Goal: Find specific page/section: Find specific page/section

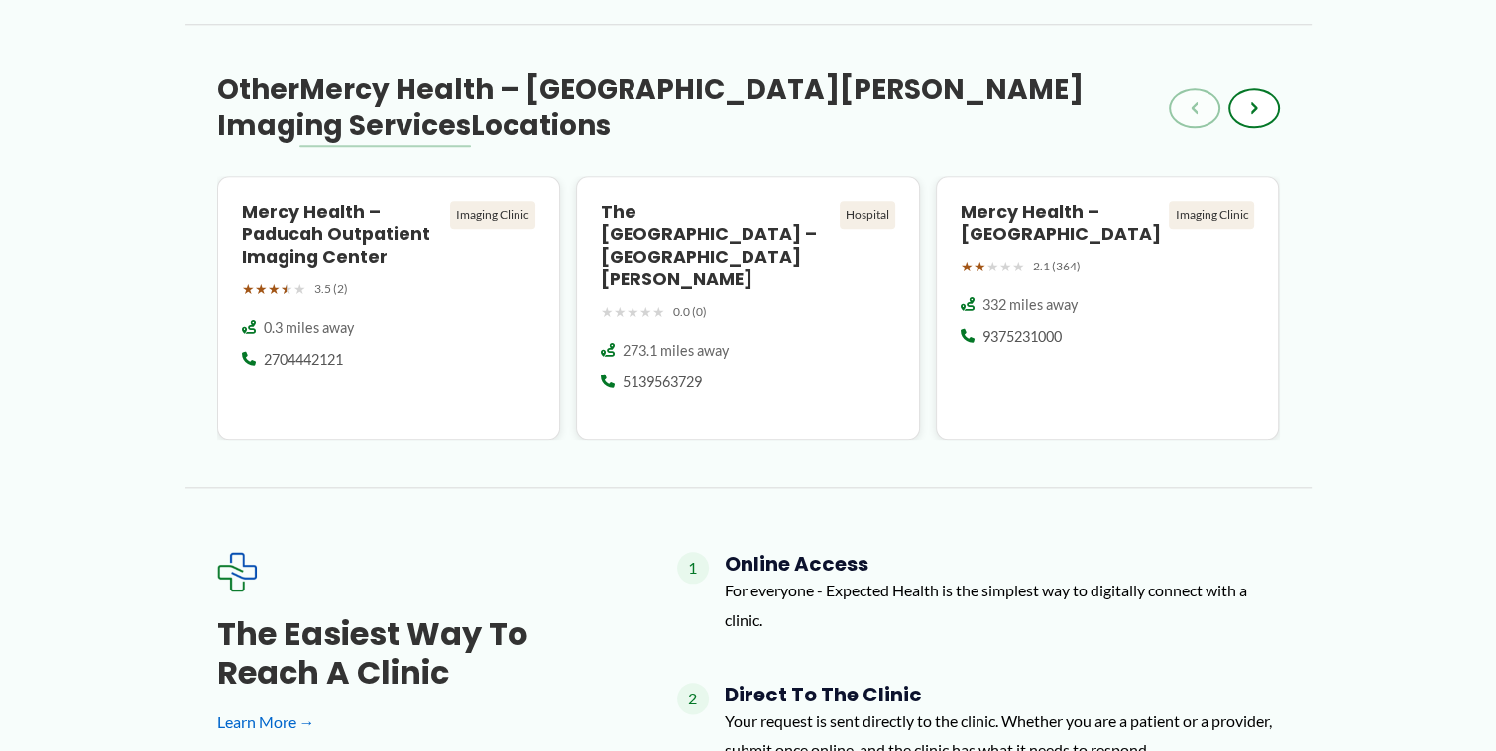
scroll to position [2280, 0]
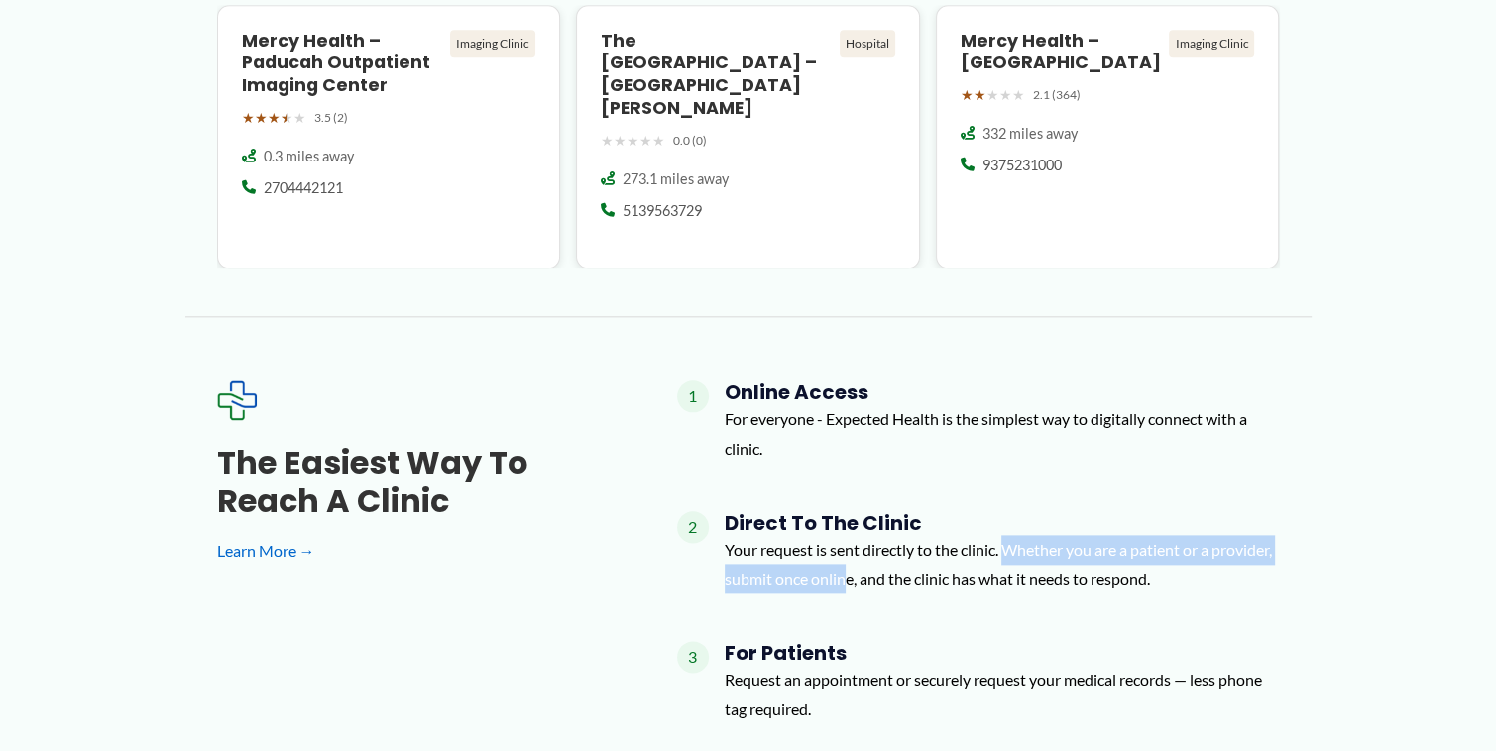
drag, startPoint x: 1009, startPoint y: 499, endPoint x: 911, endPoint y: 531, distance: 103.4
click at [911, 535] on p "Your request is sent directly to the clinic. Whether you are a patient or a pro…" at bounding box center [1002, 564] width 555 height 58
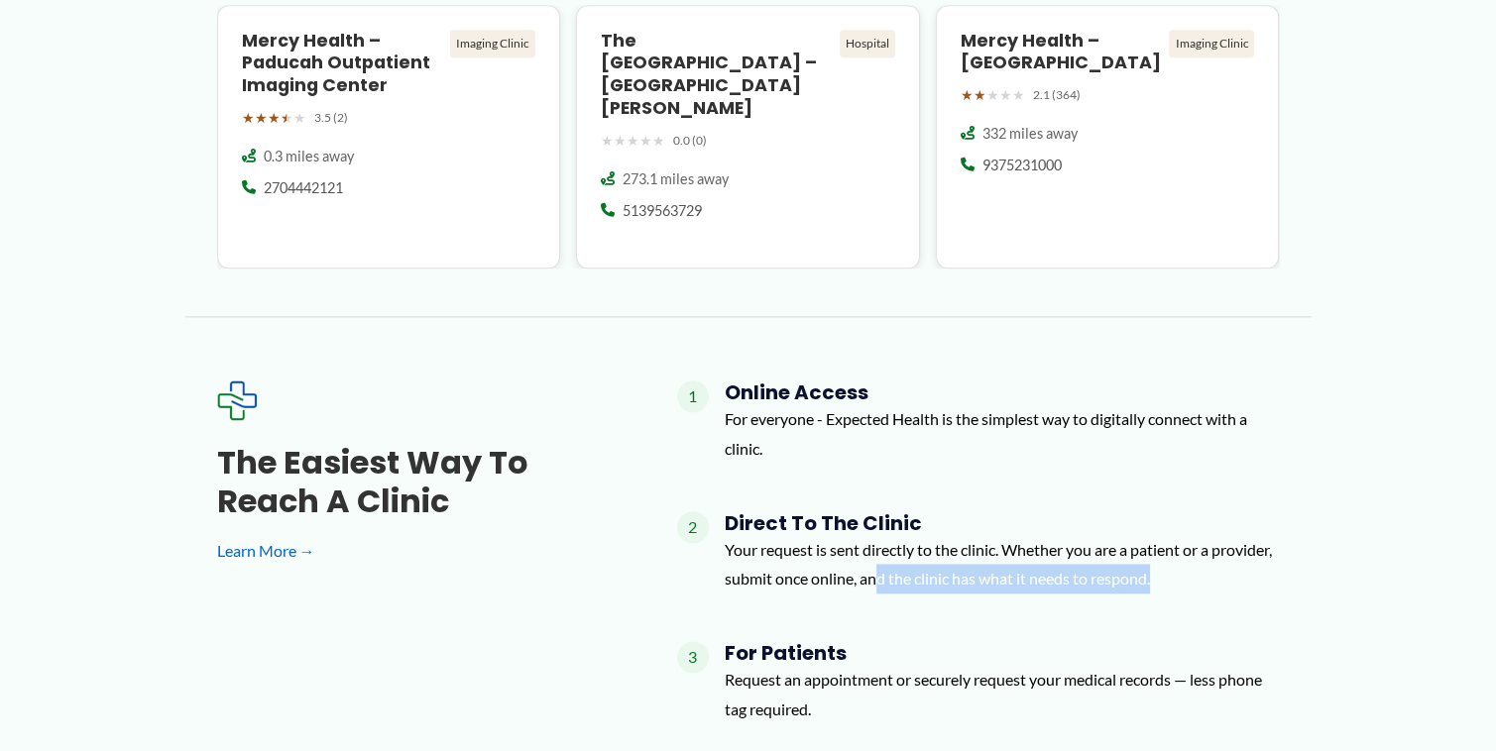
drag, startPoint x: 944, startPoint y: 518, endPoint x: 1237, endPoint y: 524, distance: 293.4
click at [1237, 535] on p "Your request is sent directly to the clinic. Whether you are a patient or a pro…" at bounding box center [1002, 564] width 555 height 58
click at [1135, 535] on p "Your request is sent directly to the clinic. Whether you are a patient or a pro…" at bounding box center [1002, 564] width 555 height 58
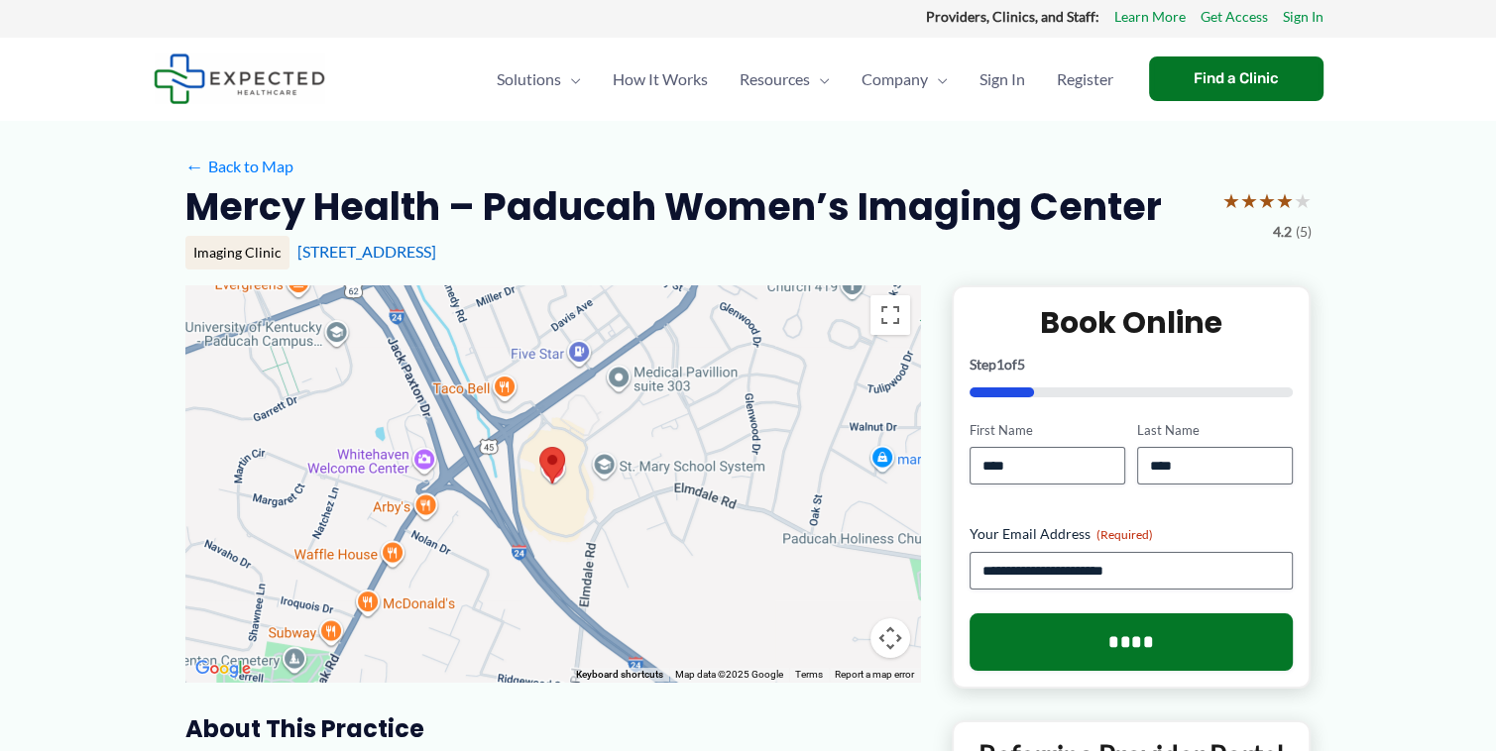
scroll to position [0, 0]
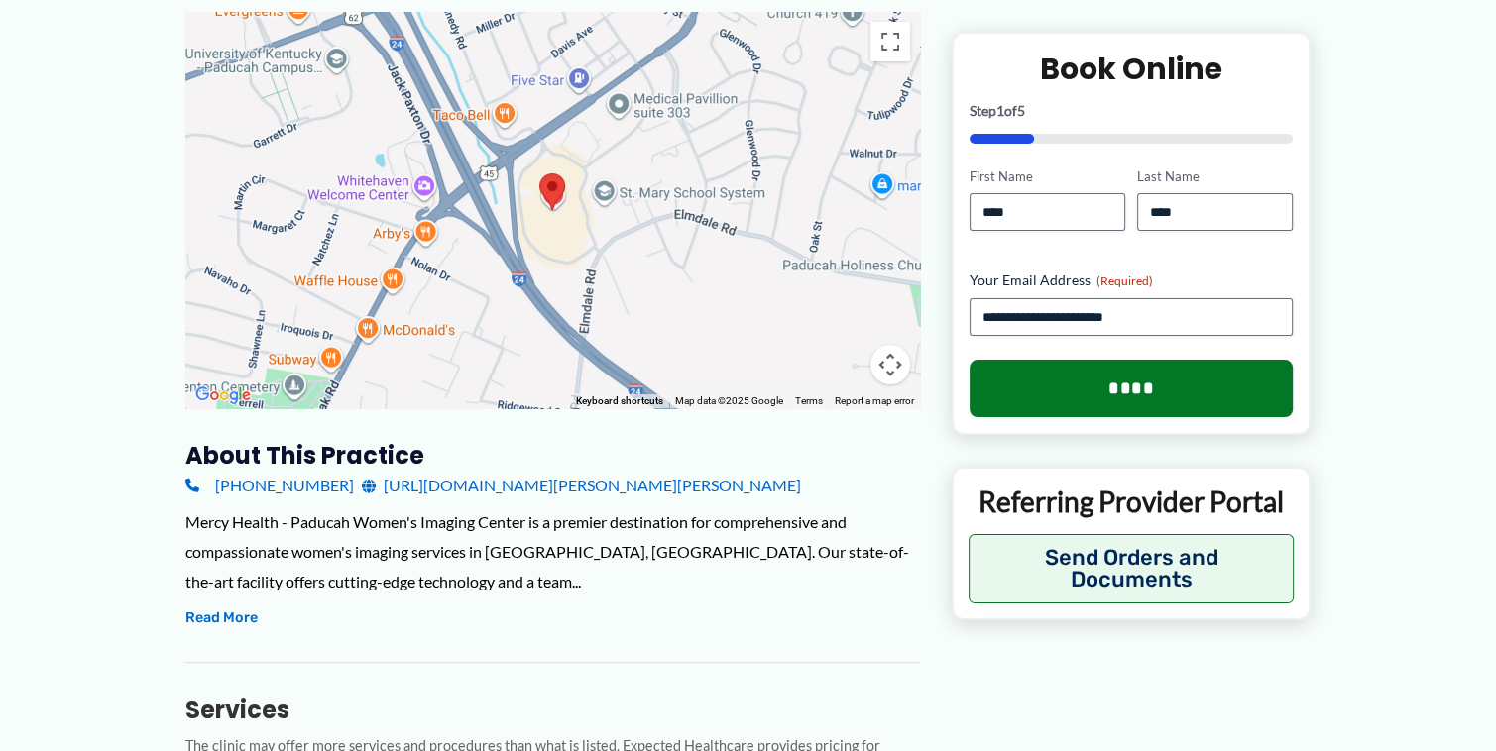
scroll to position [396, 0]
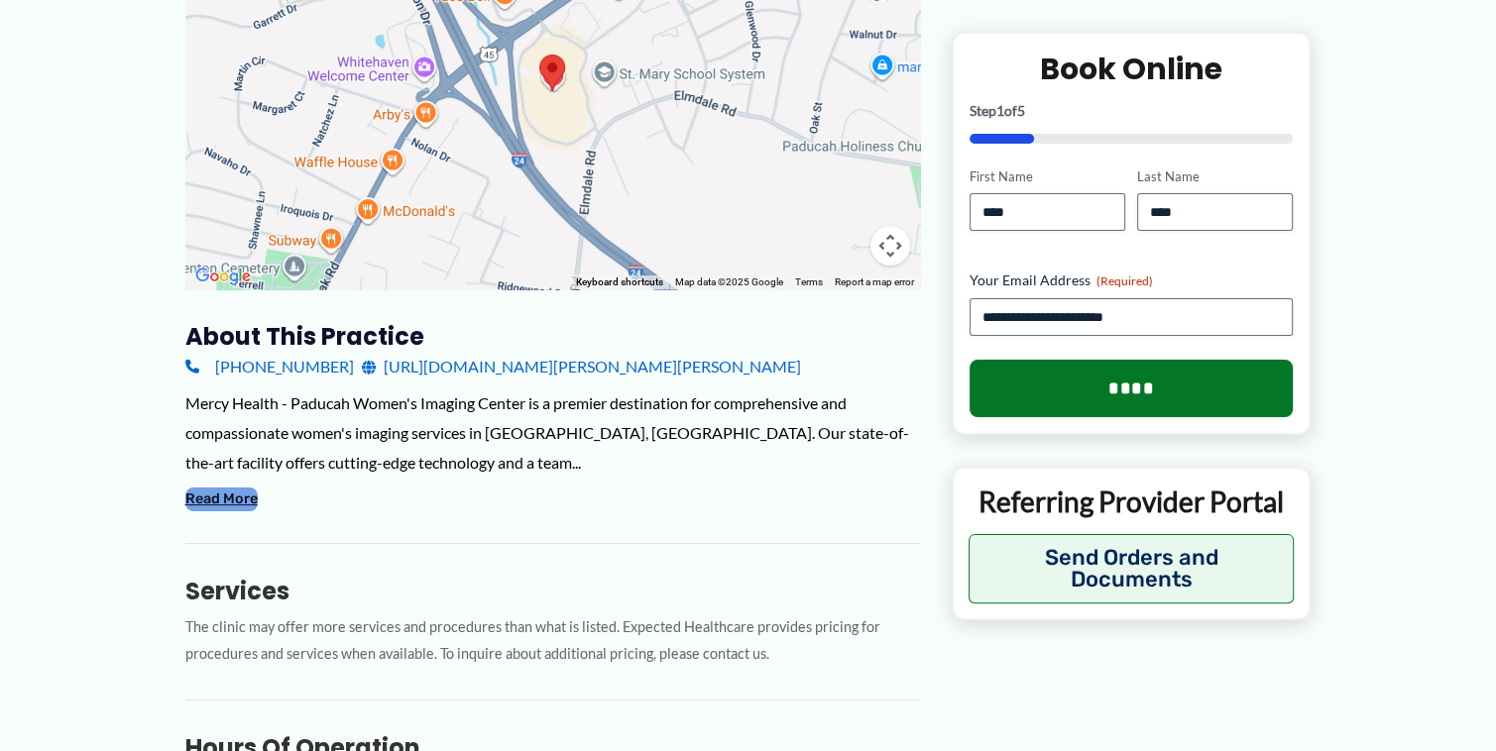
click at [220, 492] on button "Read More" at bounding box center [221, 500] width 72 height 24
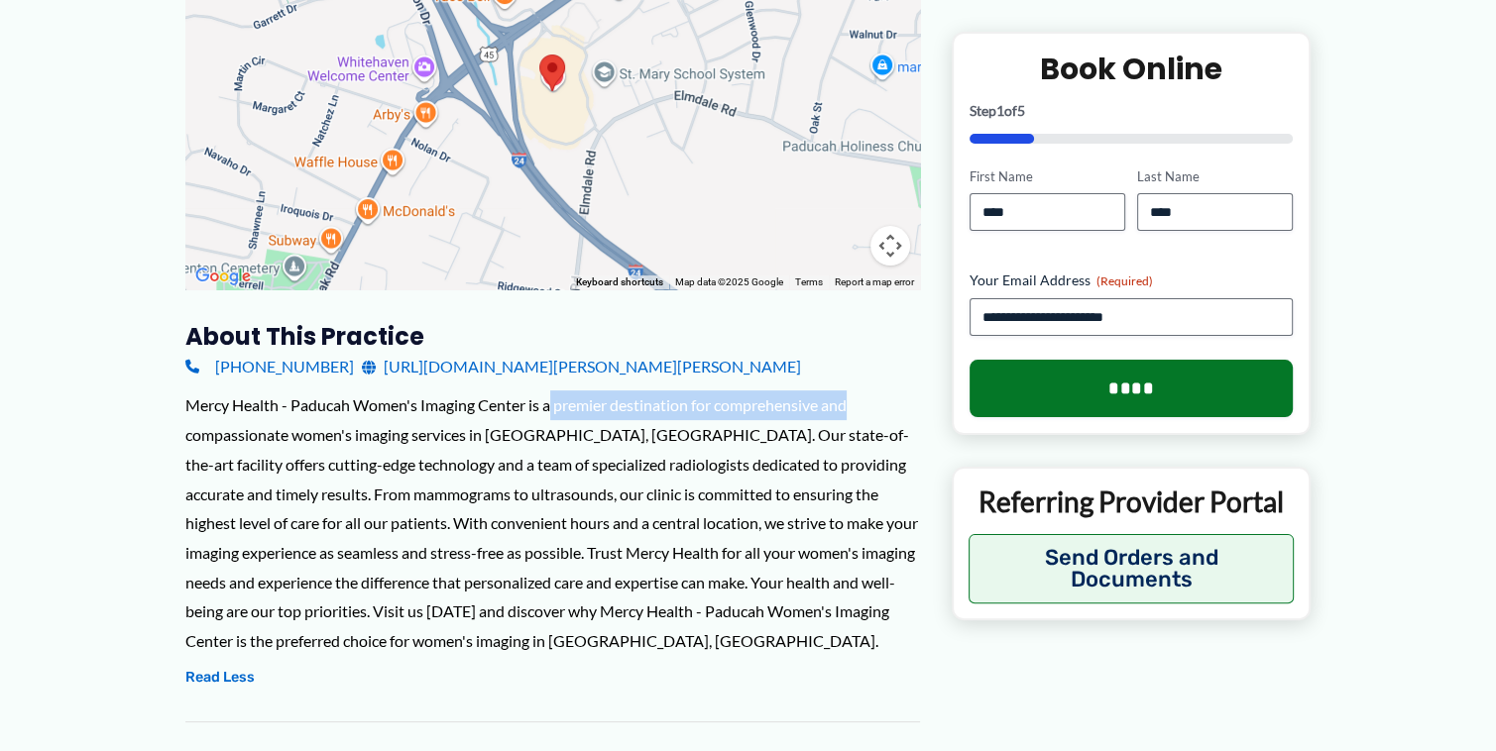
drag, startPoint x: 551, startPoint y: 404, endPoint x: 877, endPoint y: 388, distance: 326.5
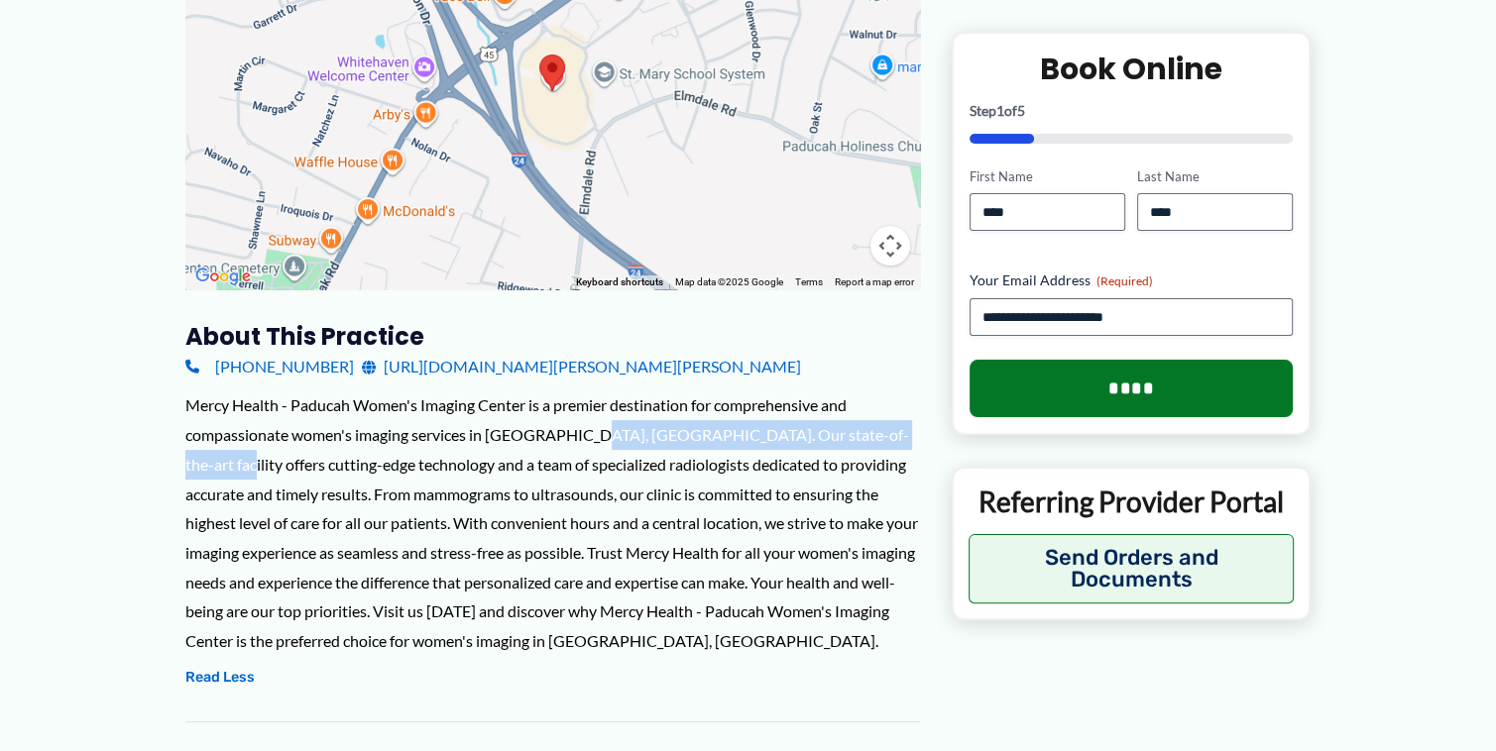
drag, startPoint x: 581, startPoint y: 439, endPoint x: 907, endPoint y: 426, distance: 326.4
click at [907, 426] on div "Mercy Health - Paducah Women's Imaging Center is a premier destination for comp…" at bounding box center [552, 523] width 734 height 265
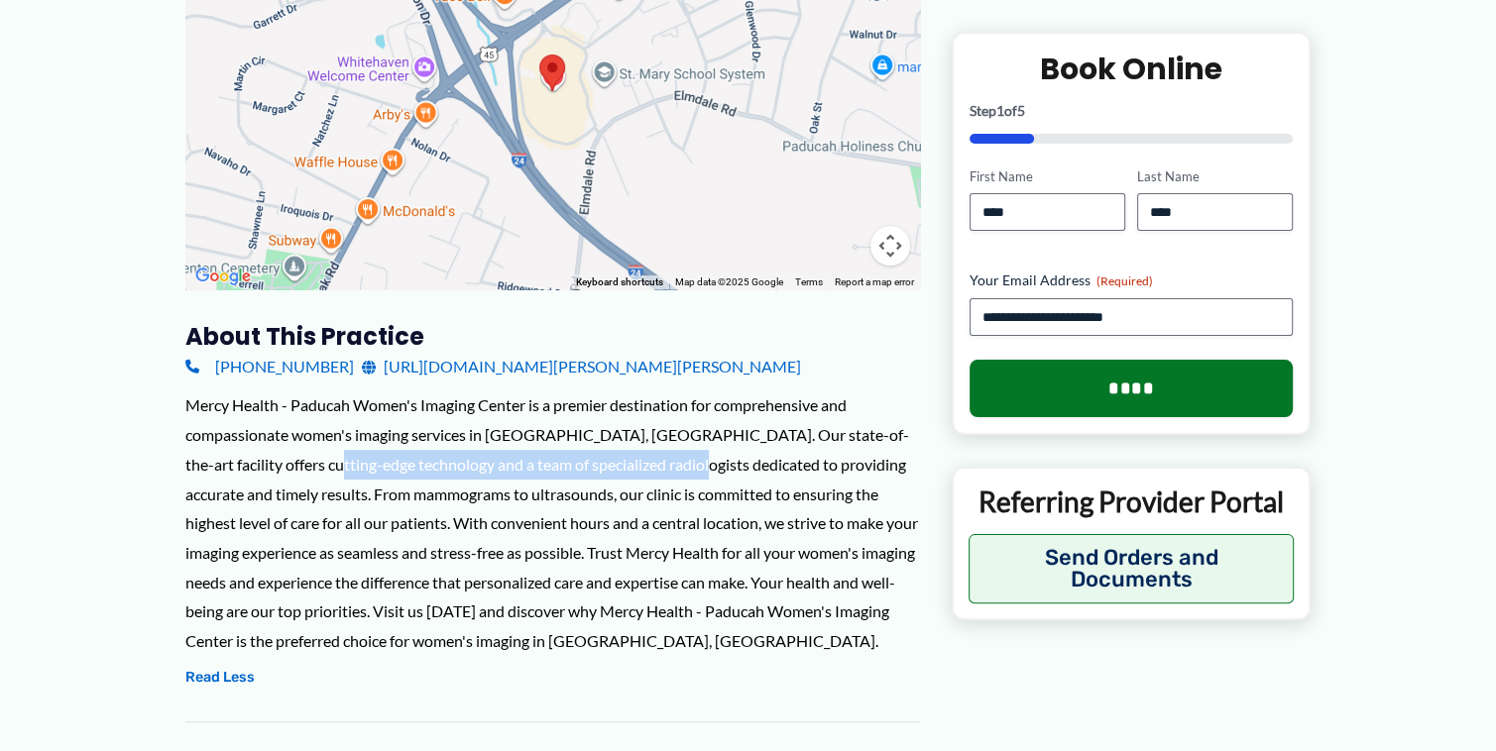
drag, startPoint x: 306, startPoint y: 471, endPoint x: 652, endPoint y: 454, distance: 346.3
click at [652, 454] on div "Mercy Health - Paducah Women's Imaging Center is a premier destination for comp…" at bounding box center [552, 523] width 734 height 265
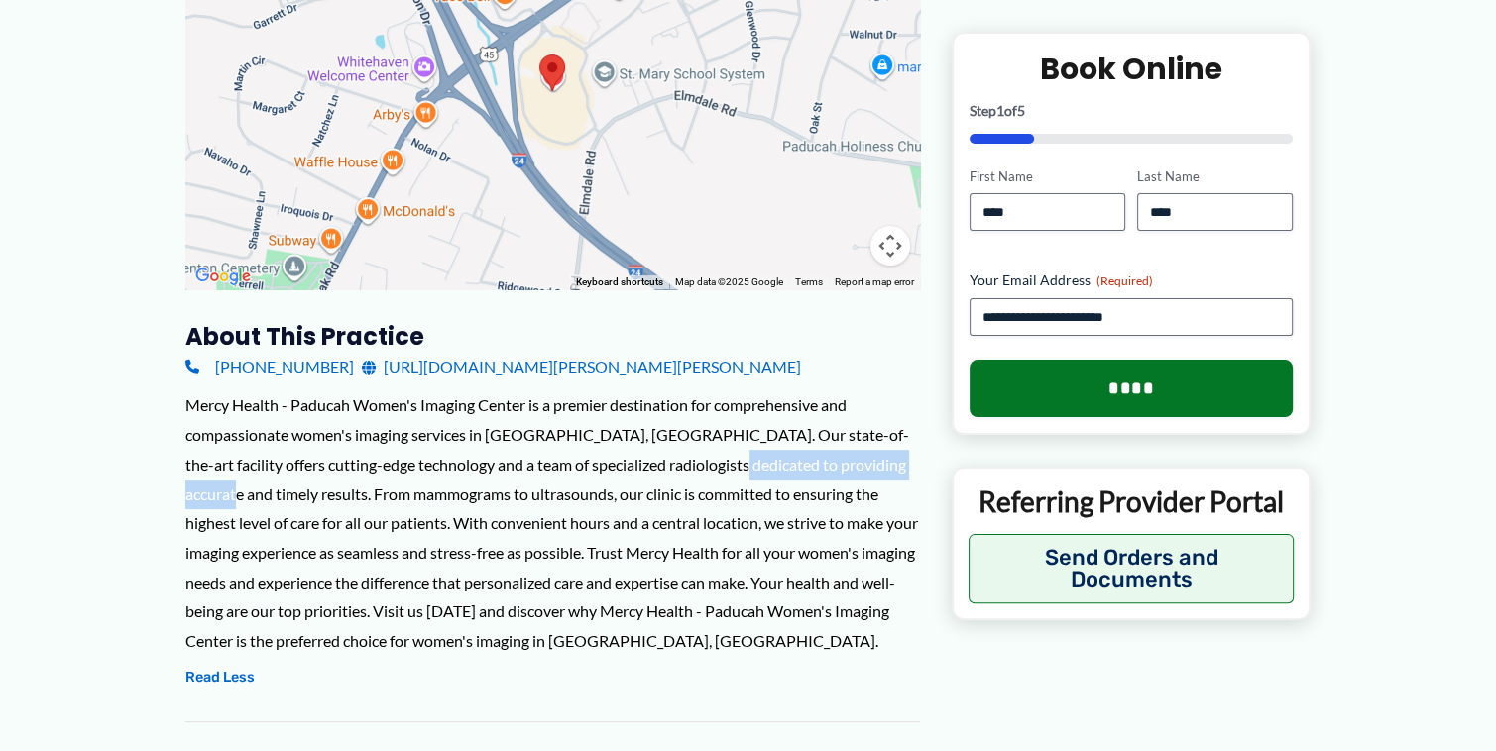
drag, startPoint x: 687, startPoint y: 457, endPoint x: 896, endPoint y: 455, distance: 209.1
click at [896, 455] on div "Mercy Health - Paducah Women's Imaging Center is a premier destination for comp…" at bounding box center [552, 523] width 734 height 265
drag, startPoint x: 178, startPoint y: 499, endPoint x: 345, endPoint y: 489, distance: 166.8
drag, startPoint x: 415, startPoint y: 493, endPoint x: 573, endPoint y: 478, distance: 158.3
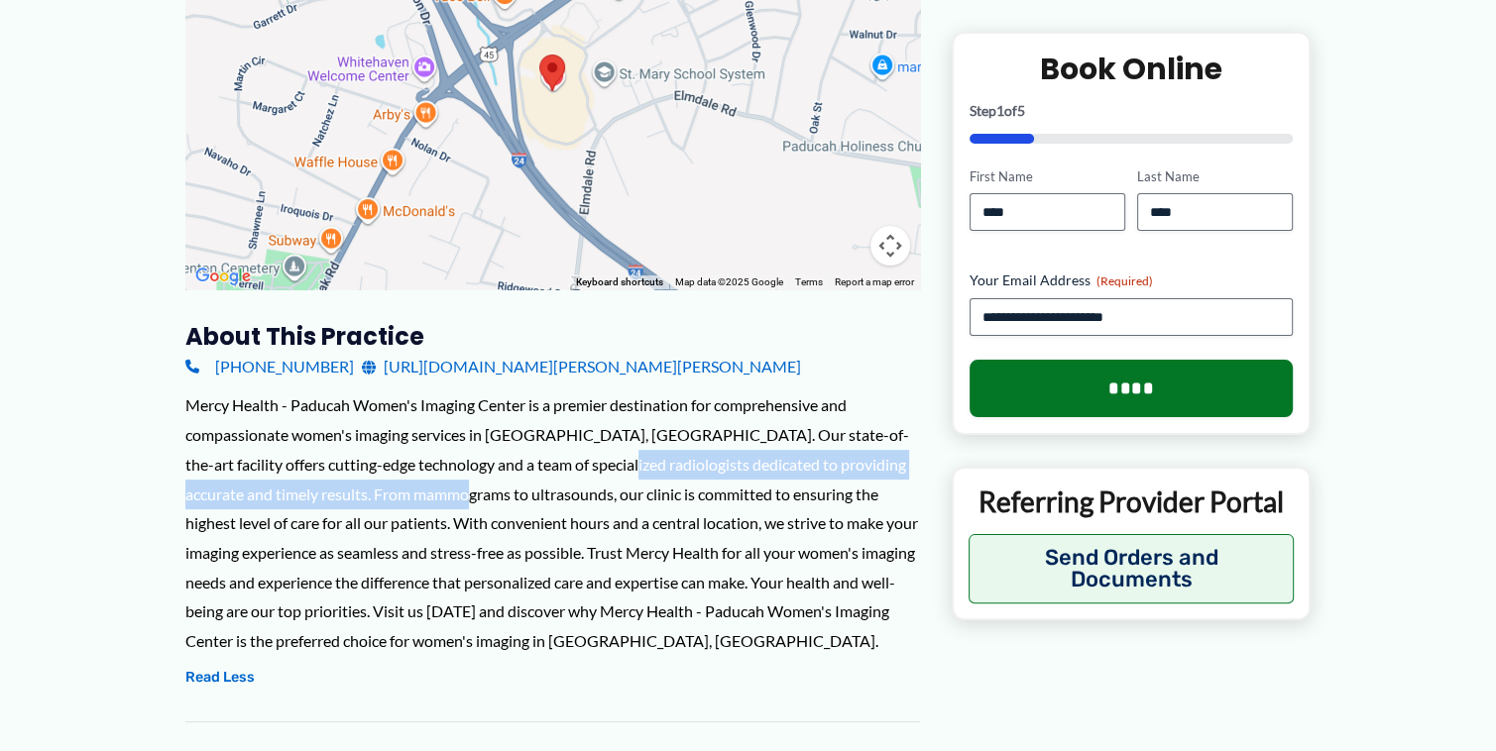
click at [573, 478] on div "Mercy Health - Paducah Women's Imaging Center is a premier destination for comp…" at bounding box center [552, 523] width 734 height 265
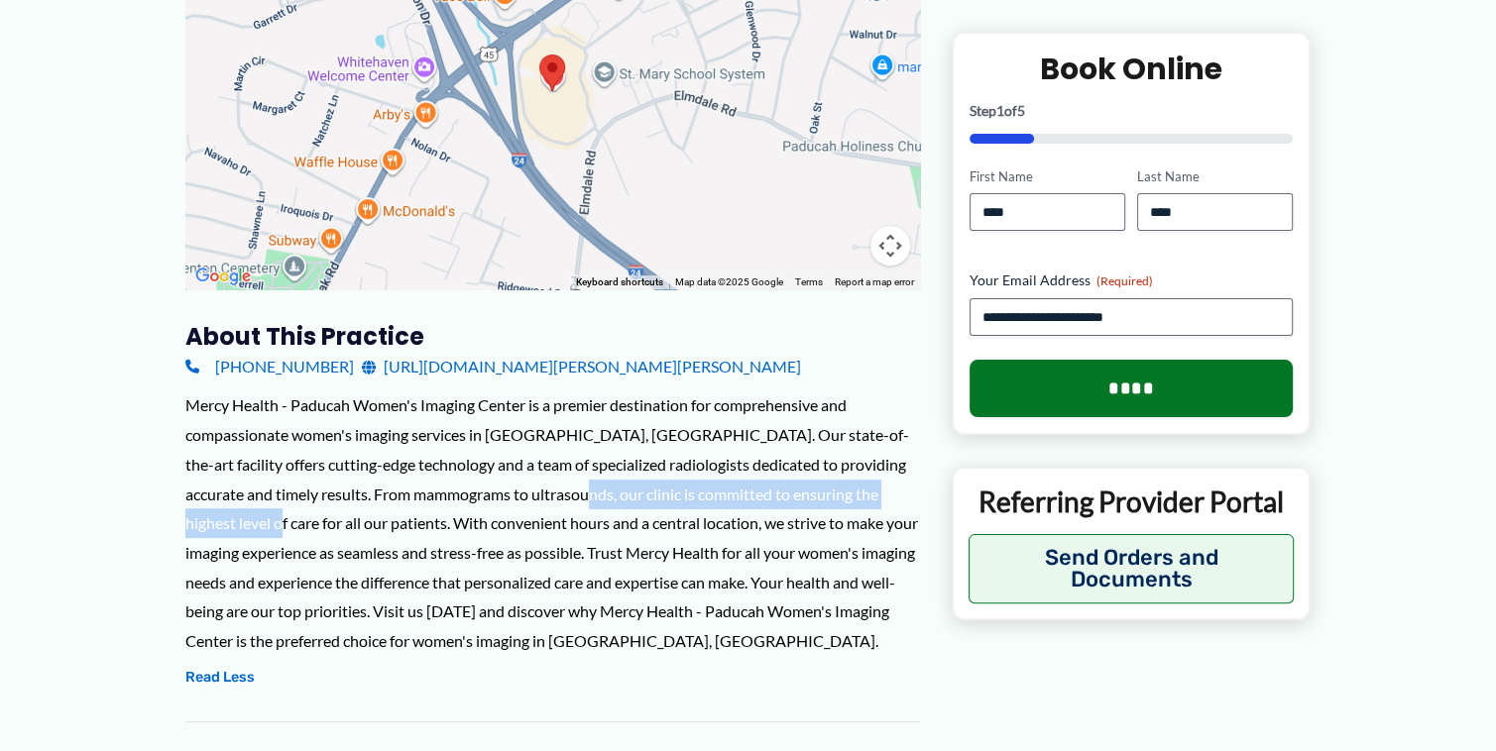
drag, startPoint x: 522, startPoint y: 493, endPoint x: 226, endPoint y: 534, distance: 299.3
click at [226, 534] on div "Mercy Health - Paducah Women's Imaging Center is a premier destination for comp…" at bounding box center [552, 523] width 734 height 265
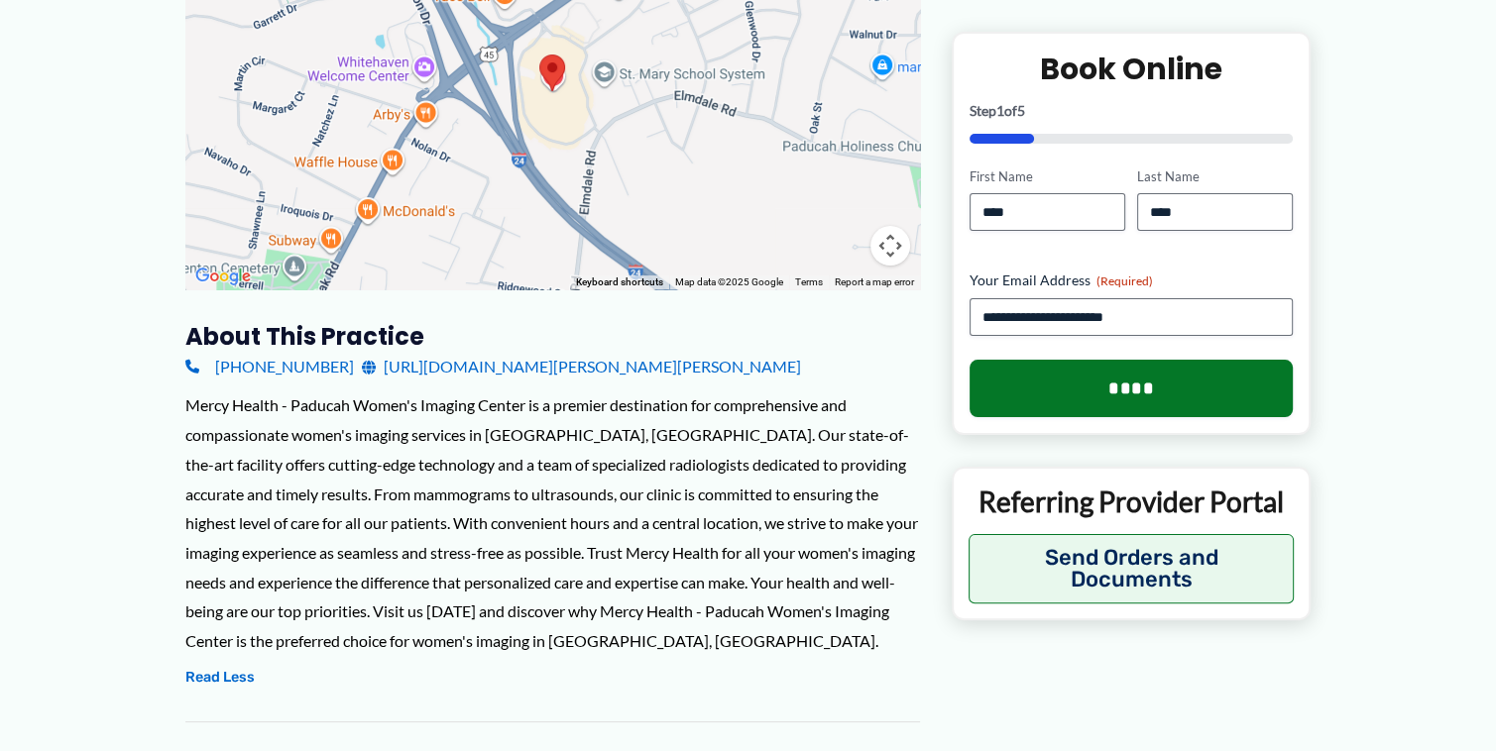
click at [213, 502] on div "Mercy Health - Paducah Women's Imaging Center is a premier destination for comp…" at bounding box center [552, 523] width 734 height 265
drag, startPoint x: 586, startPoint y: 522, endPoint x: 883, endPoint y: 527, distance: 297.4
click at [883, 527] on div "Mercy Health - Paducah Women's Imaging Center is a premier destination for comp…" at bounding box center [552, 523] width 734 height 265
drag, startPoint x: 382, startPoint y: 555, endPoint x: 511, endPoint y: 562, distance: 130.0
click at [511, 562] on div "Mercy Health - Paducah Women's Imaging Center is a premier destination for comp…" at bounding box center [552, 523] width 734 height 265
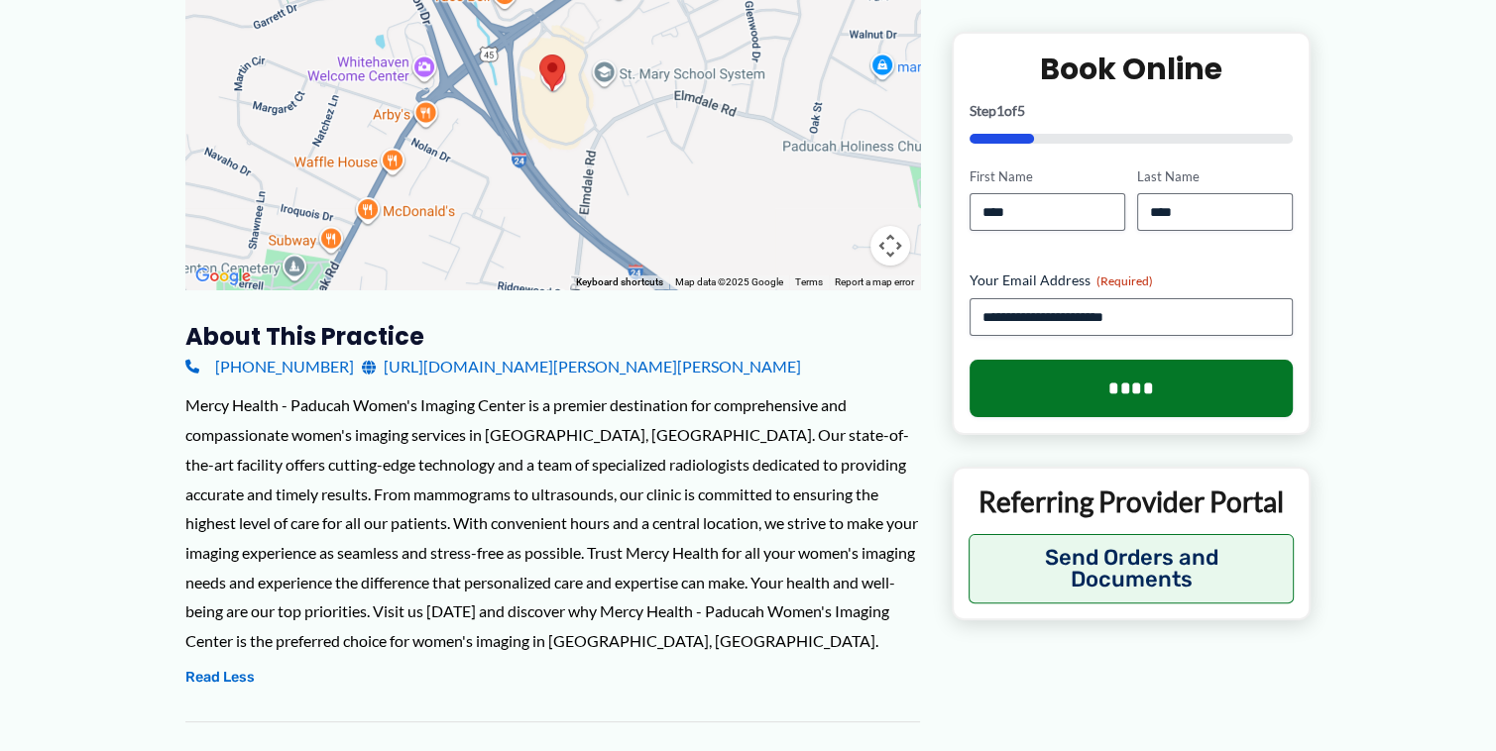
click at [436, 588] on div "Mercy Health - Paducah Women's Imaging Center is a premier destination for comp…" at bounding box center [552, 523] width 734 height 265
drag, startPoint x: 309, startPoint y: 612, endPoint x: 606, endPoint y: 619, distance: 296.5
click at [606, 619] on div "Mercy Health - Paducah Women's Imaging Center is a premier destination for comp…" at bounding box center [552, 523] width 734 height 265
drag, startPoint x: 653, startPoint y: 617, endPoint x: 846, endPoint y: 617, distance: 193.3
click at [846, 617] on div "Mercy Health - Paducah Women's Imaging Center is a premier destination for comp…" at bounding box center [552, 523] width 734 height 265
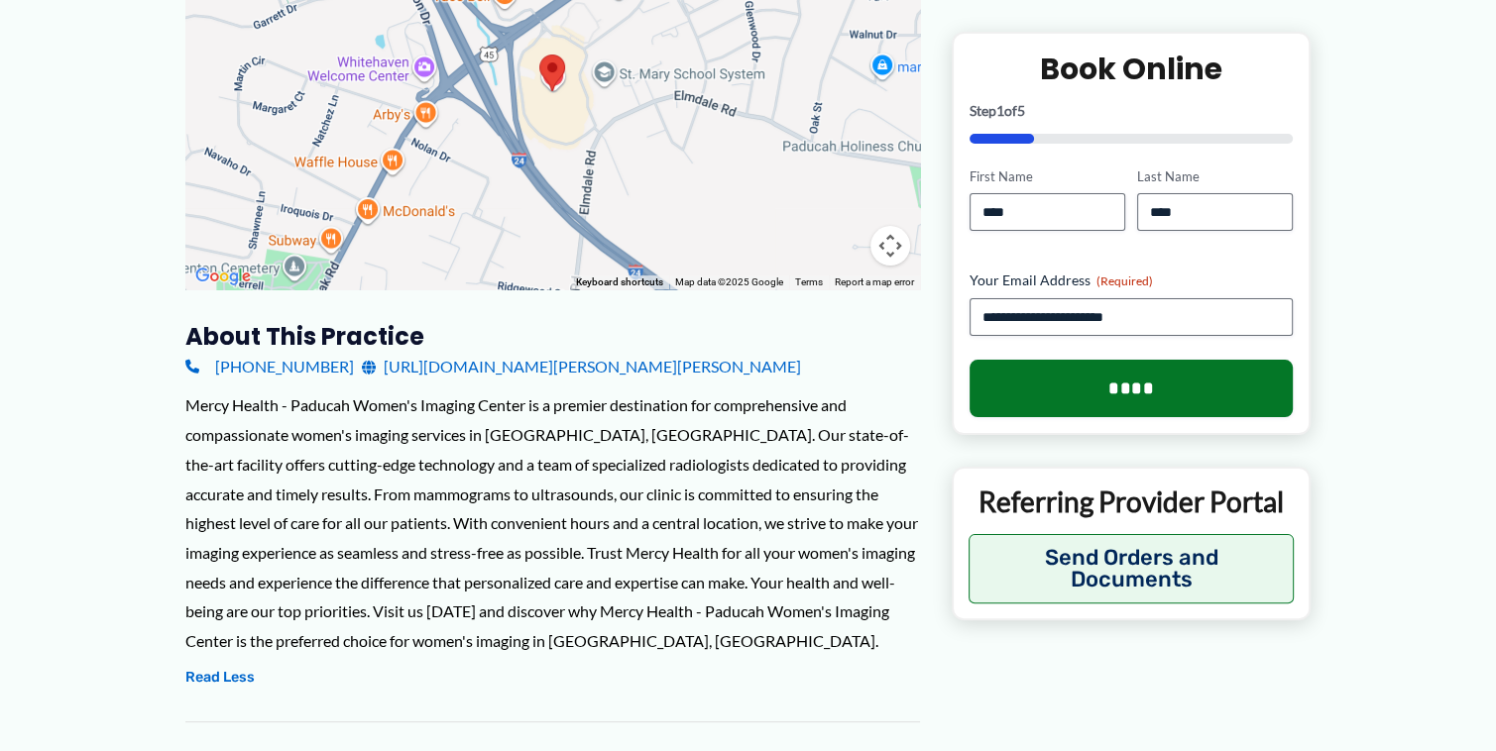
click at [443, 600] on div "Mercy Health - Paducah Women's Imaging Center is a premier destination for comp…" at bounding box center [552, 523] width 734 height 265
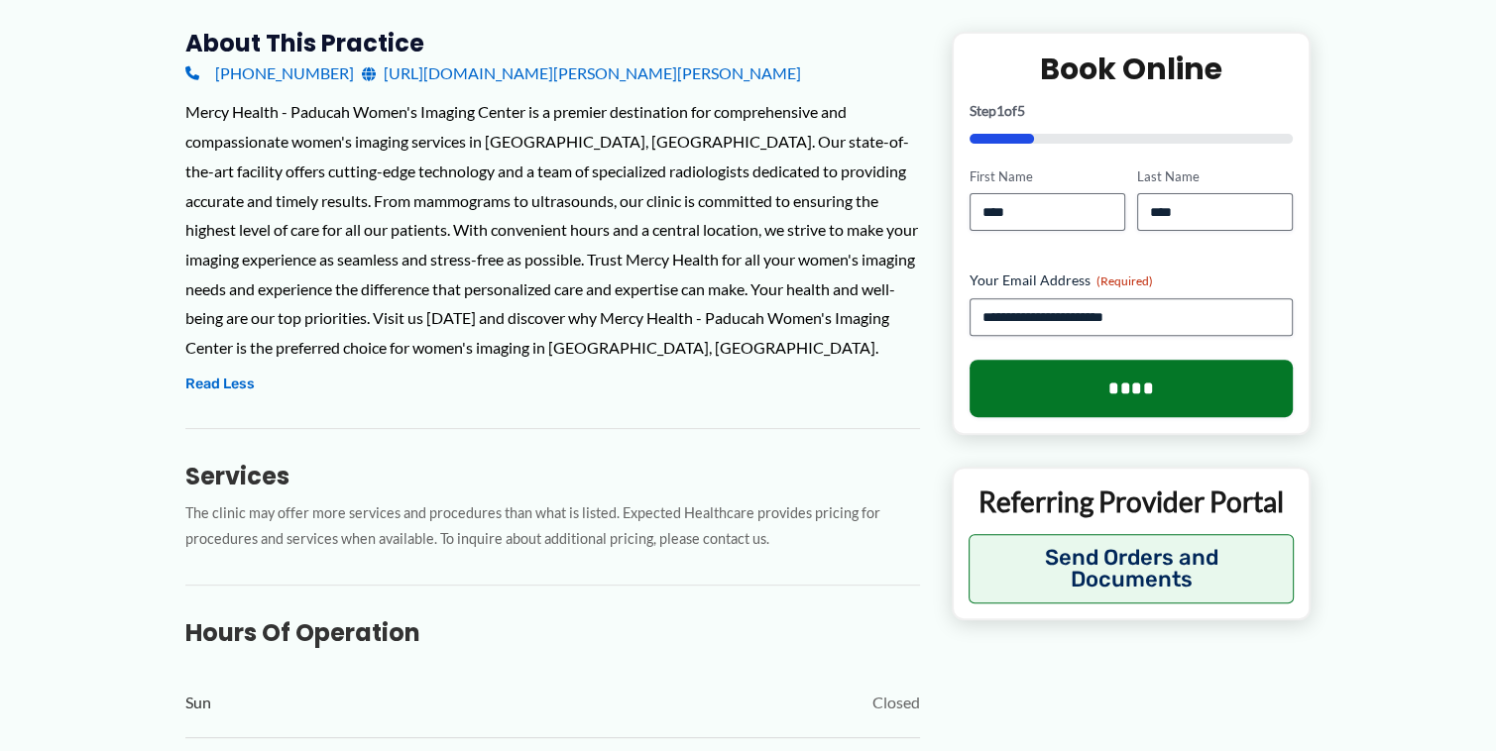
scroll to position [793, 0]
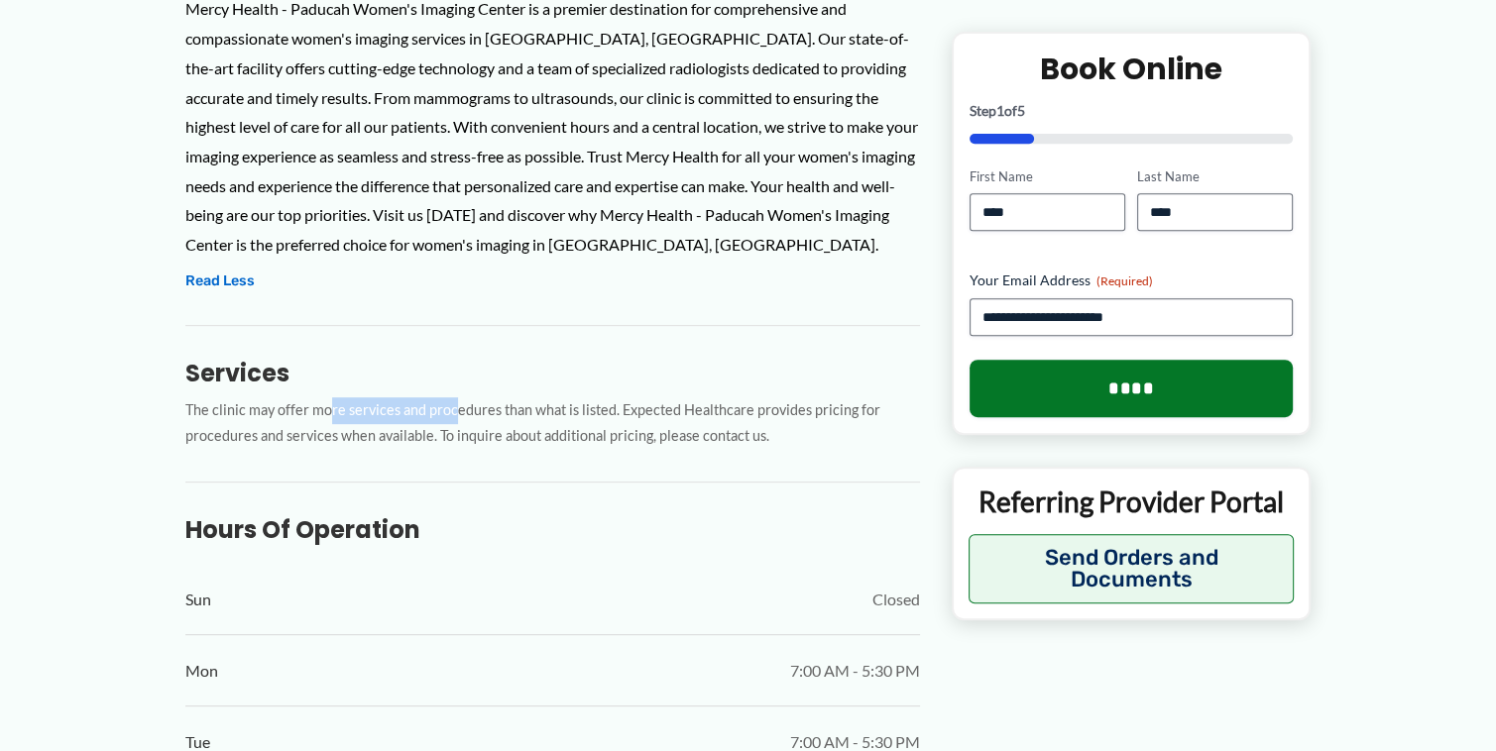
drag, startPoint x: 357, startPoint y: 413, endPoint x: 450, endPoint y: 414, distance: 93.2
click at [450, 414] on p "The clinic may offer more services and procedures than what is listed. Expected…" at bounding box center [552, 424] width 734 height 54
drag, startPoint x: 503, startPoint y: 416, endPoint x: 547, endPoint y: 417, distance: 44.6
click at [547, 417] on p "The clinic may offer more services and procedures than what is listed. Expected…" at bounding box center [552, 424] width 734 height 54
drag, startPoint x: 641, startPoint y: 413, endPoint x: 794, endPoint y: 413, distance: 152.6
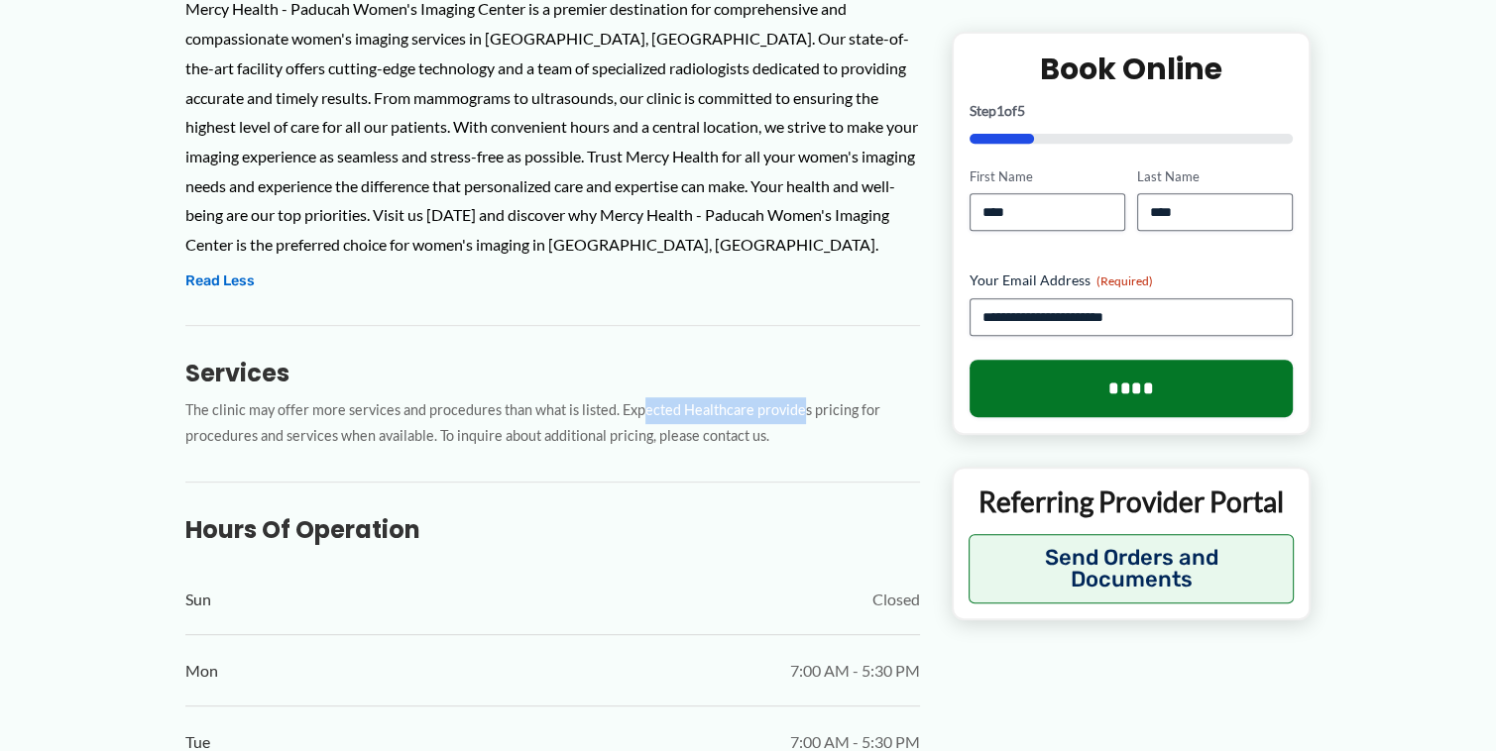
click at [794, 413] on p "The clinic may offer more services and procedures than what is listed. Expected…" at bounding box center [552, 424] width 734 height 54
click at [615, 441] on p "The clinic may offer more services and procedures than what is listed. Expected…" at bounding box center [552, 424] width 734 height 54
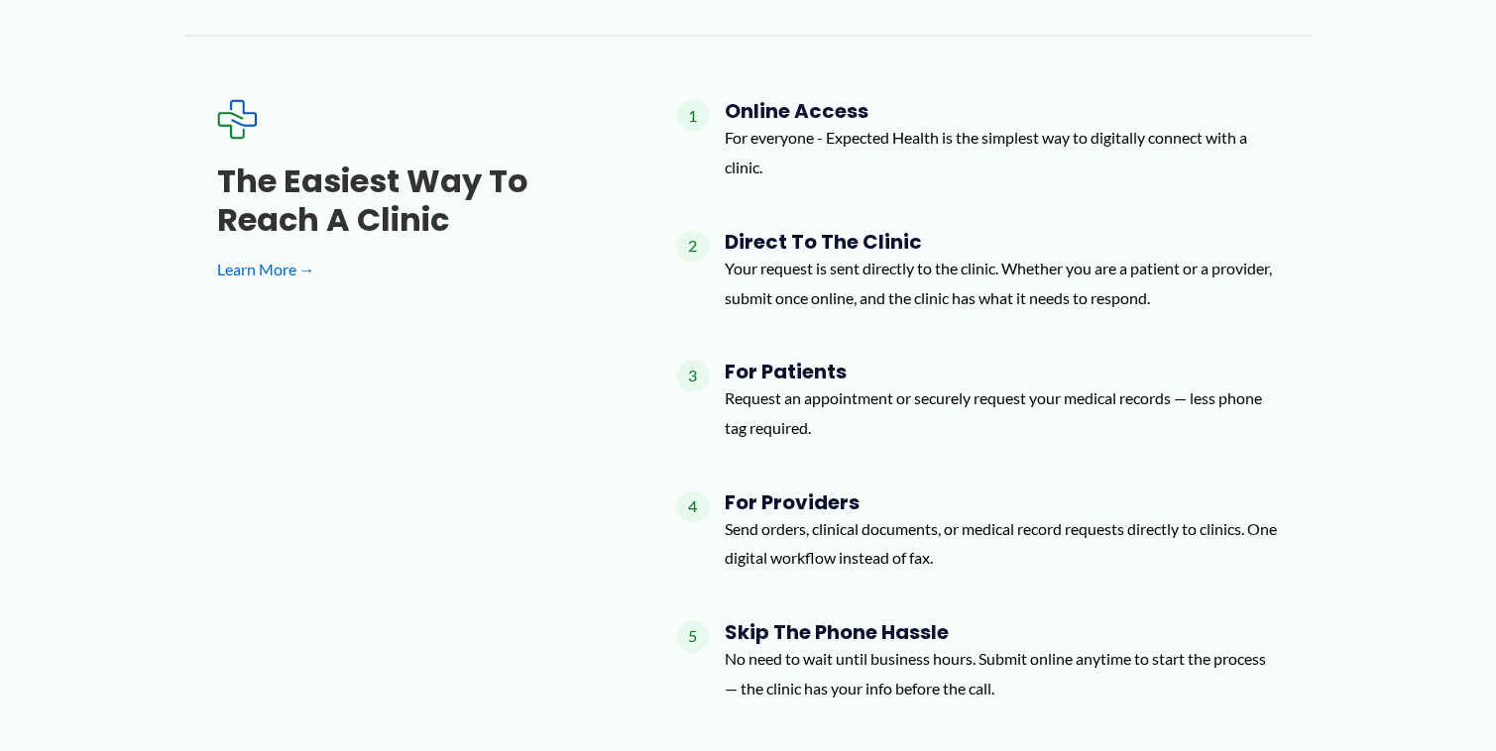
scroll to position [2775, 0]
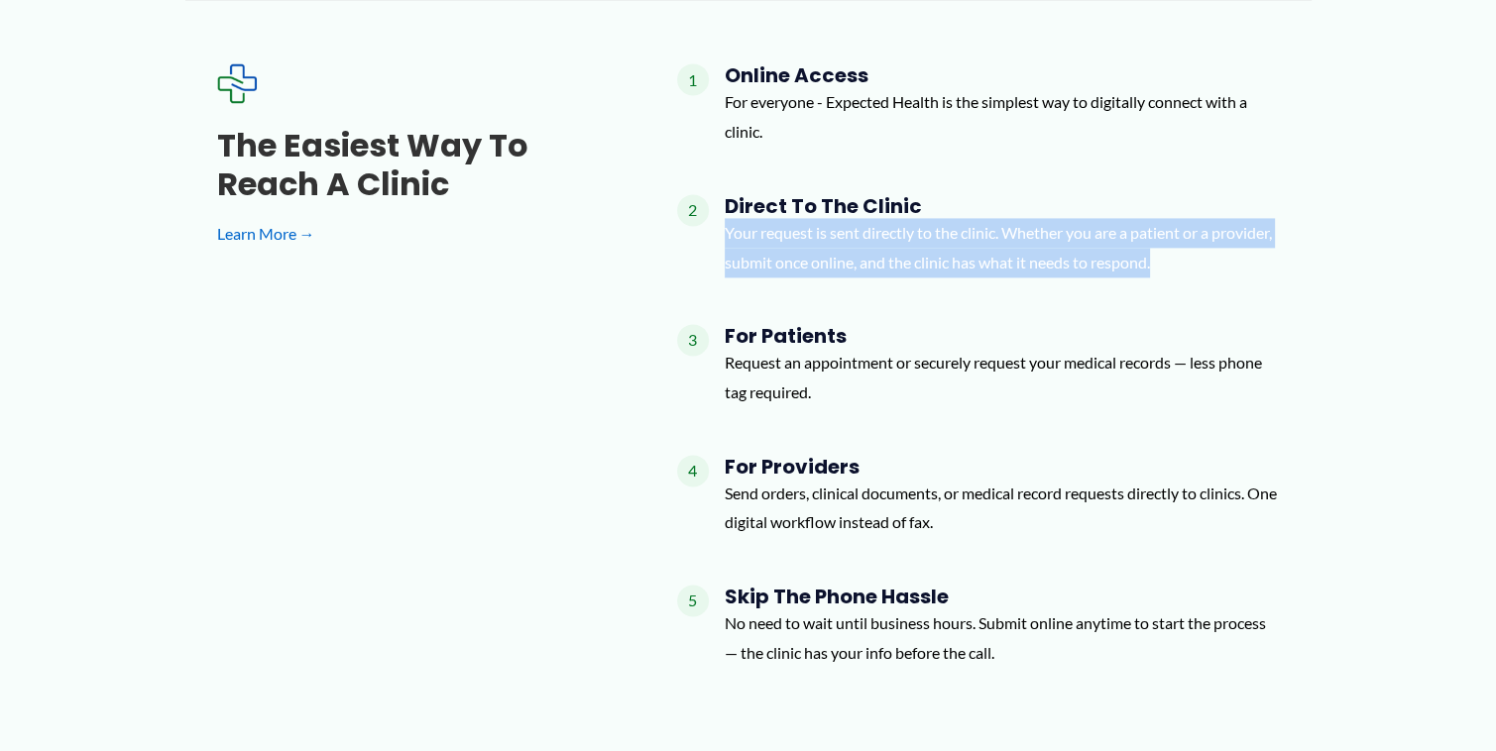
drag, startPoint x: 725, startPoint y: 180, endPoint x: 1221, endPoint y: 198, distance: 496.9
click at [1221, 218] on p "Your request is sent directly to the clinic. Whether you are a patient or a pro…" at bounding box center [1002, 247] width 555 height 58
click at [1152, 218] on p "Your request is sent directly to the clinic. Whether you are a patient or a pro…" at bounding box center [1002, 247] width 555 height 58
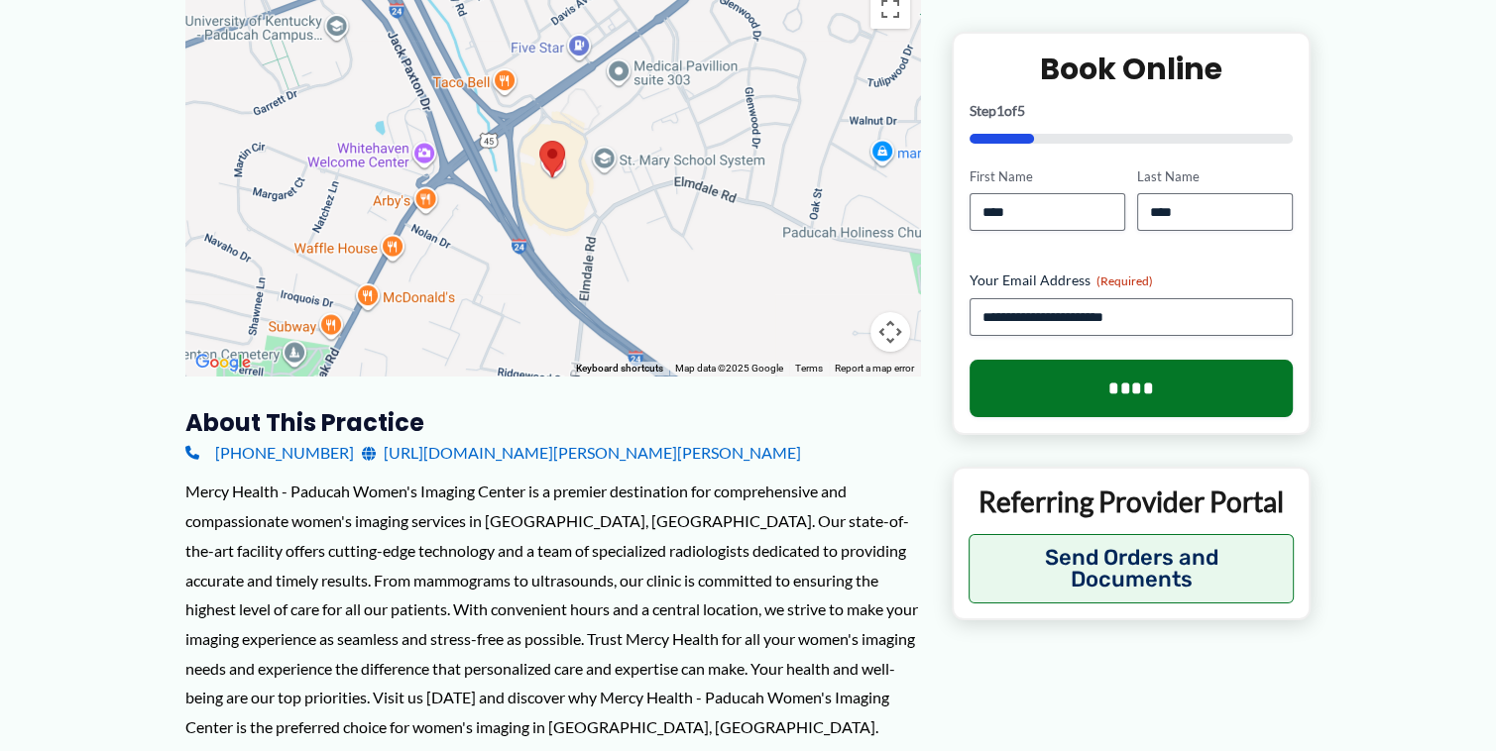
scroll to position [0, 0]
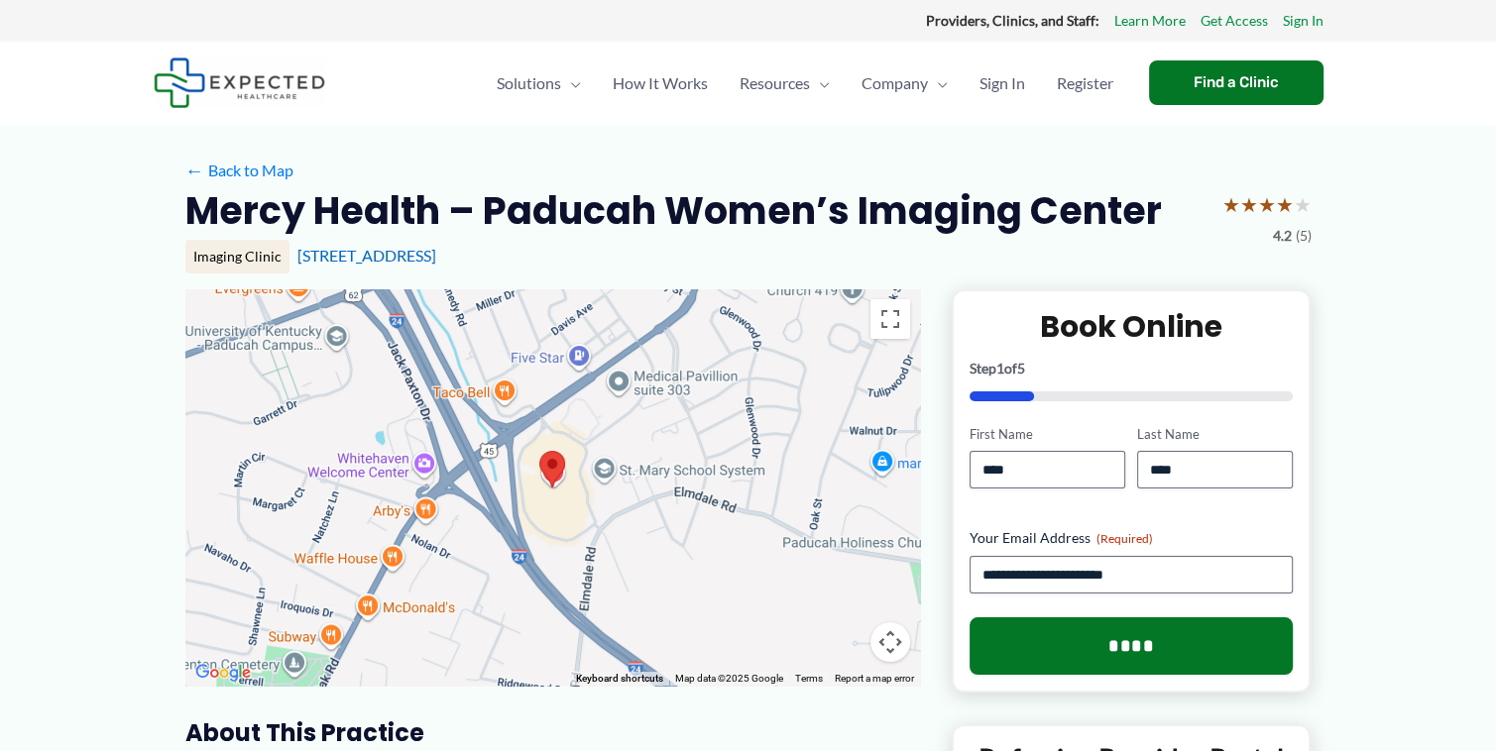
click at [1301, 234] on span "(5)" at bounding box center [1303, 236] width 16 height 26
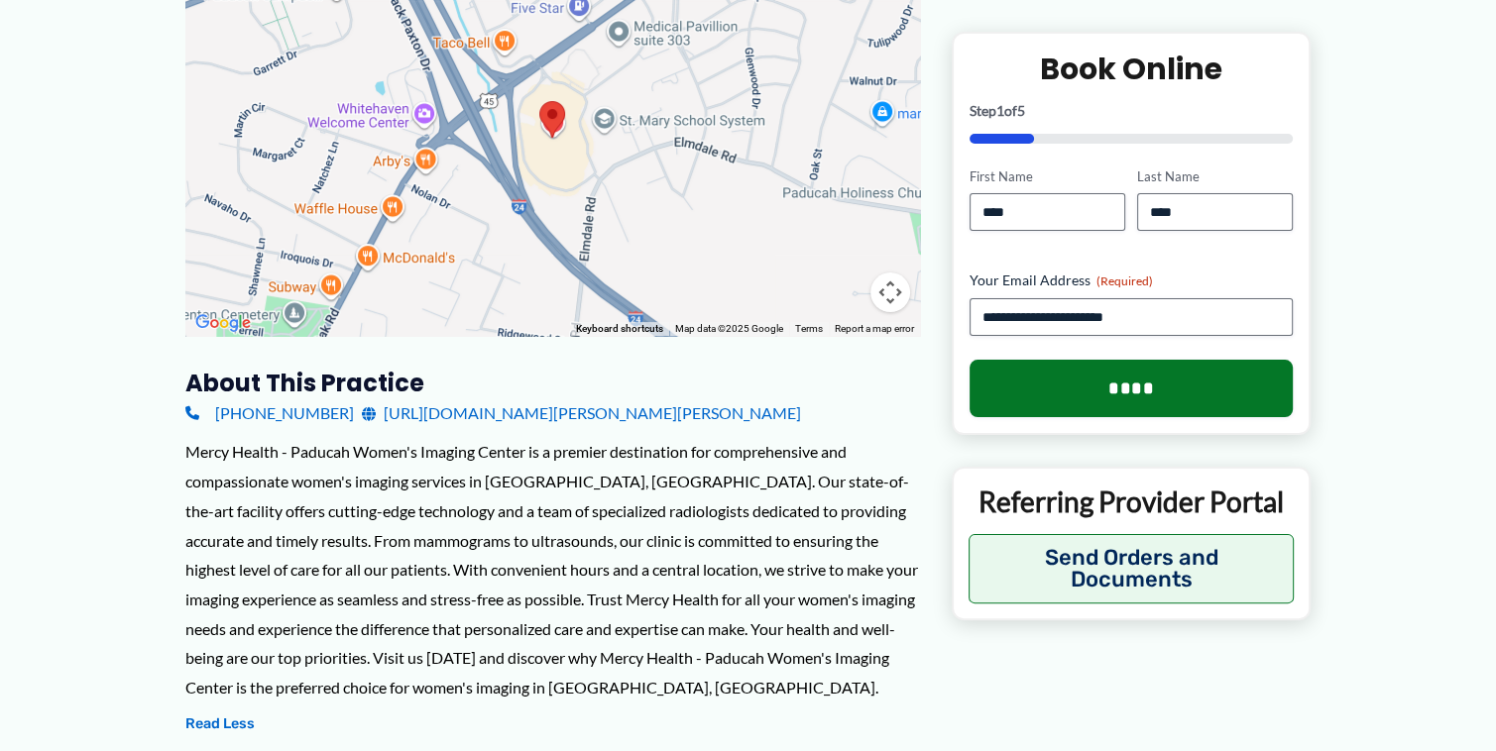
scroll to position [396, 0]
